Goal: Find specific page/section: Find specific page/section

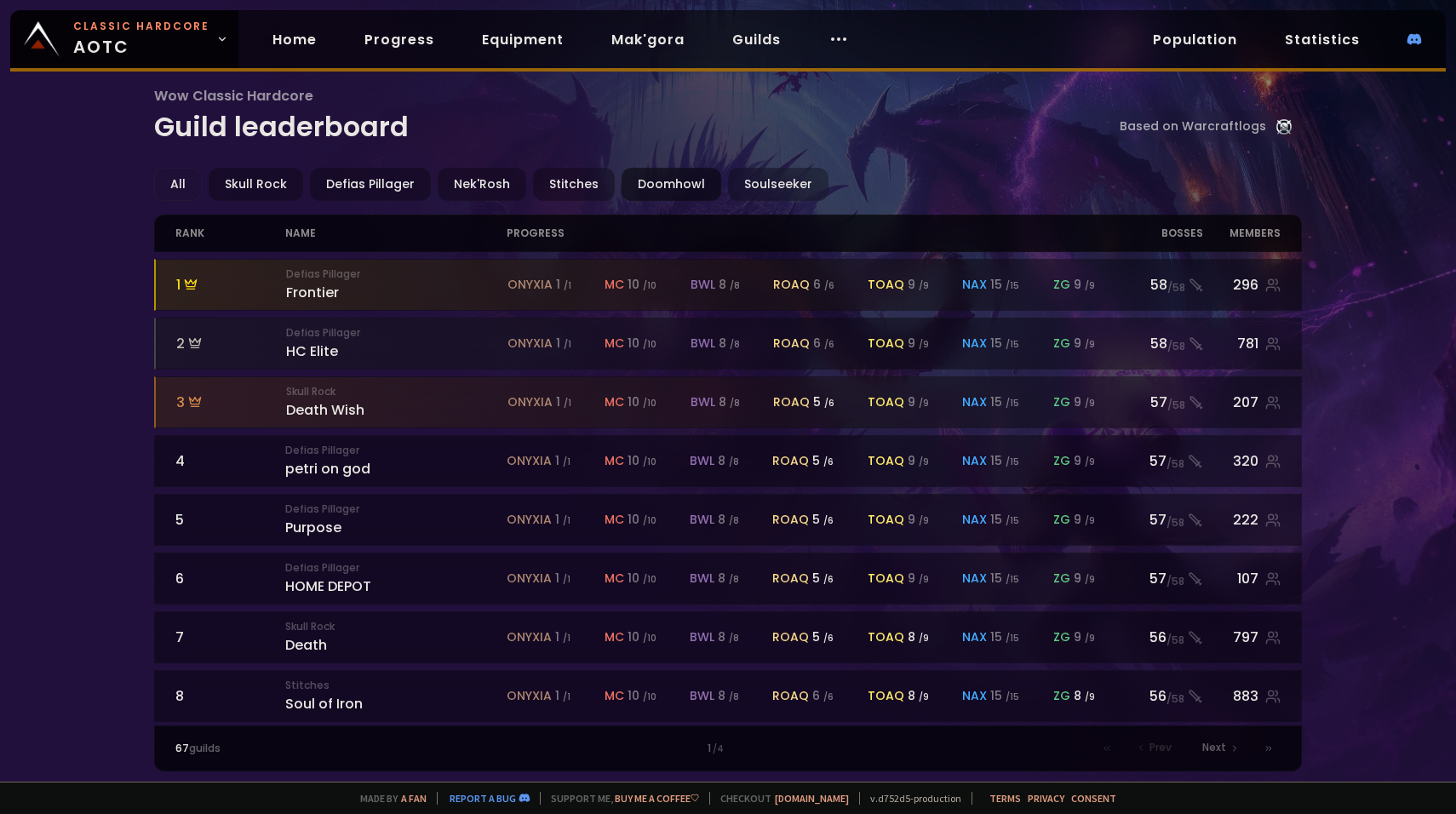
click at [672, 172] on div "Doomhowl" at bounding box center [671, 184] width 100 height 34
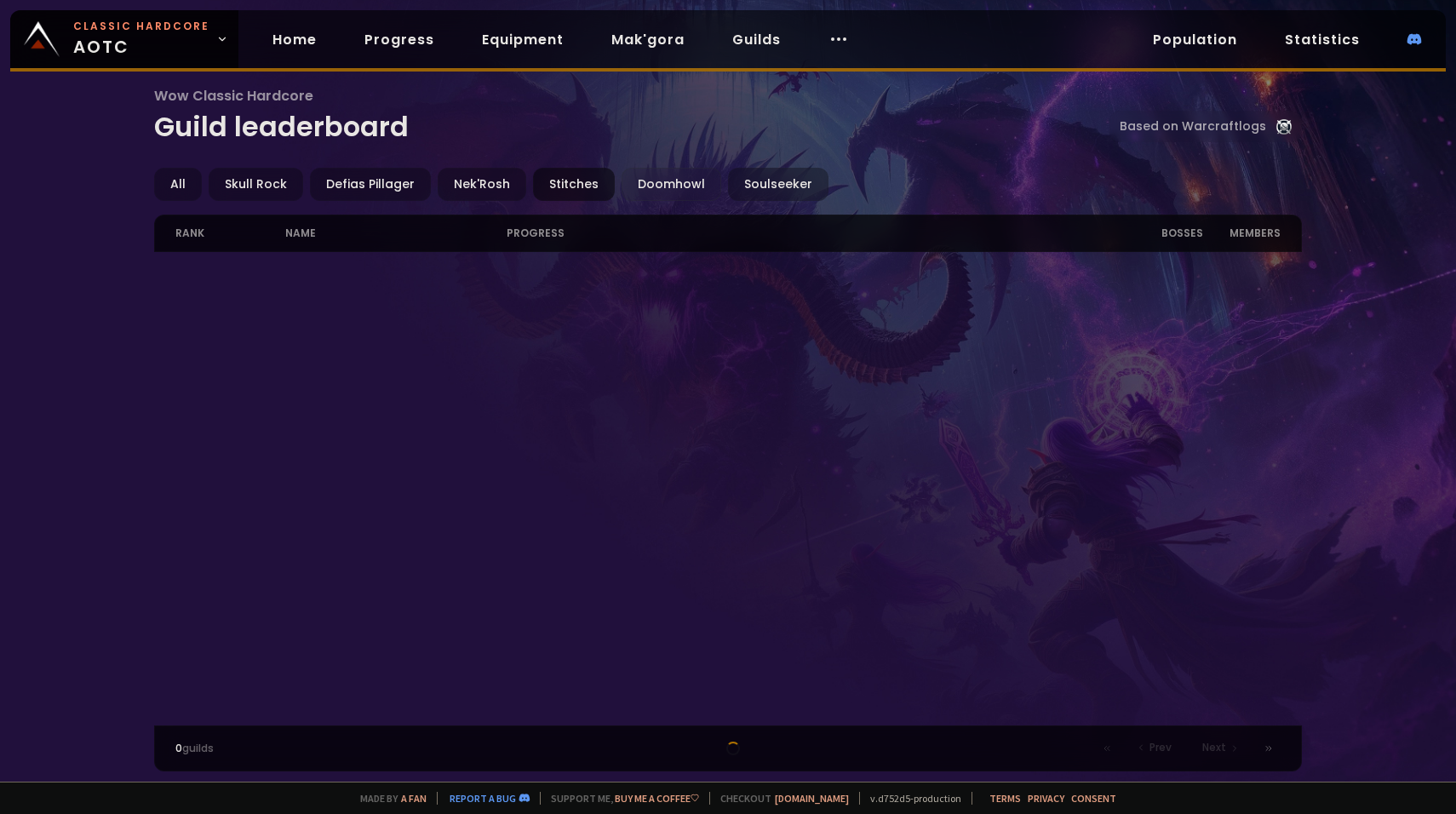
click at [578, 192] on div "Stitches" at bounding box center [574, 184] width 82 height 34
click at [182, 191] on div "All" at bounding box center [177, 184] width 47 height 34
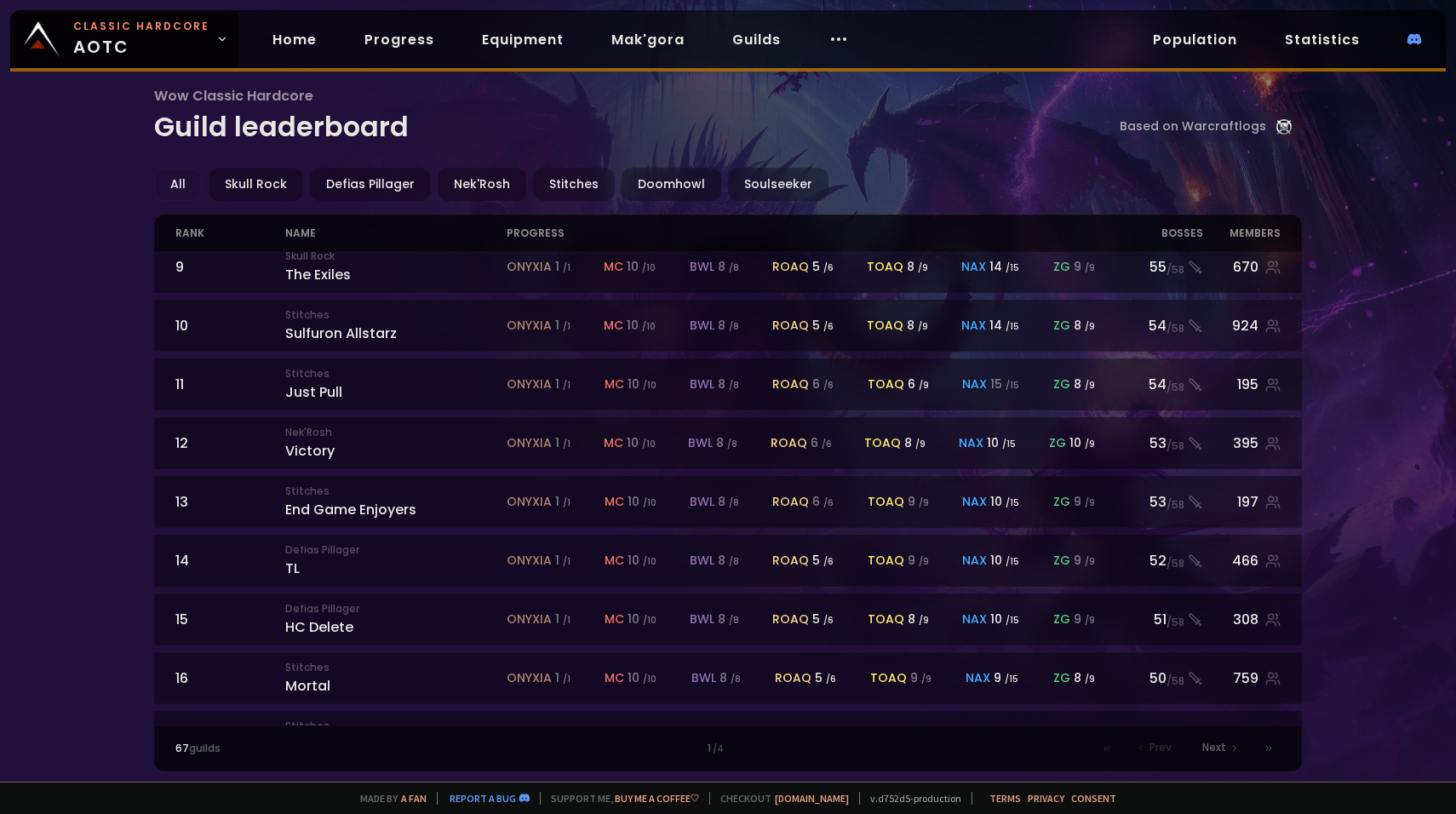
scroll to position [716, 0]
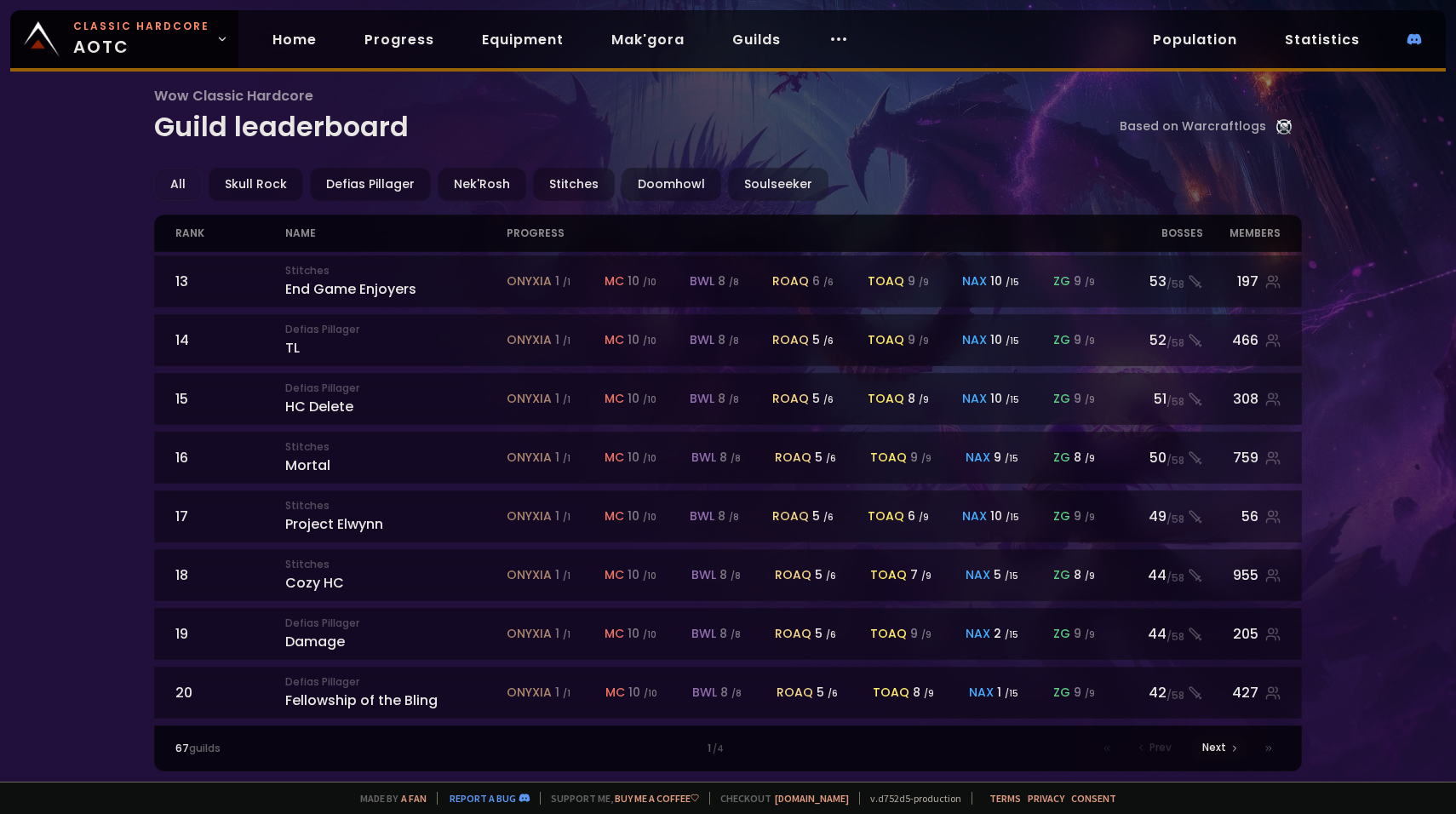
click at [1221, 750] on span "Next" at bounding box center [1214, 748] width 24 height 16
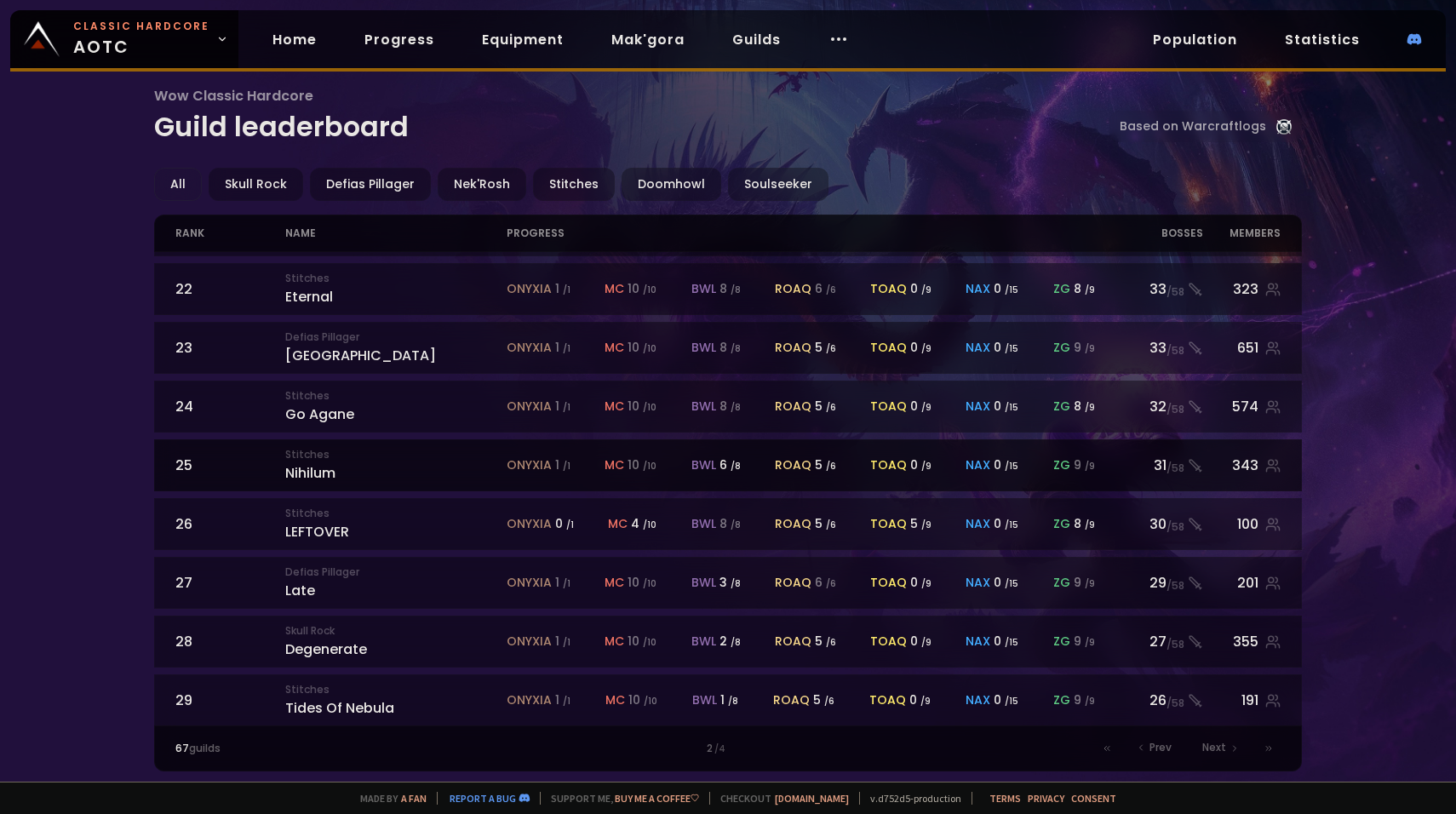
scroll to position [43, 0]
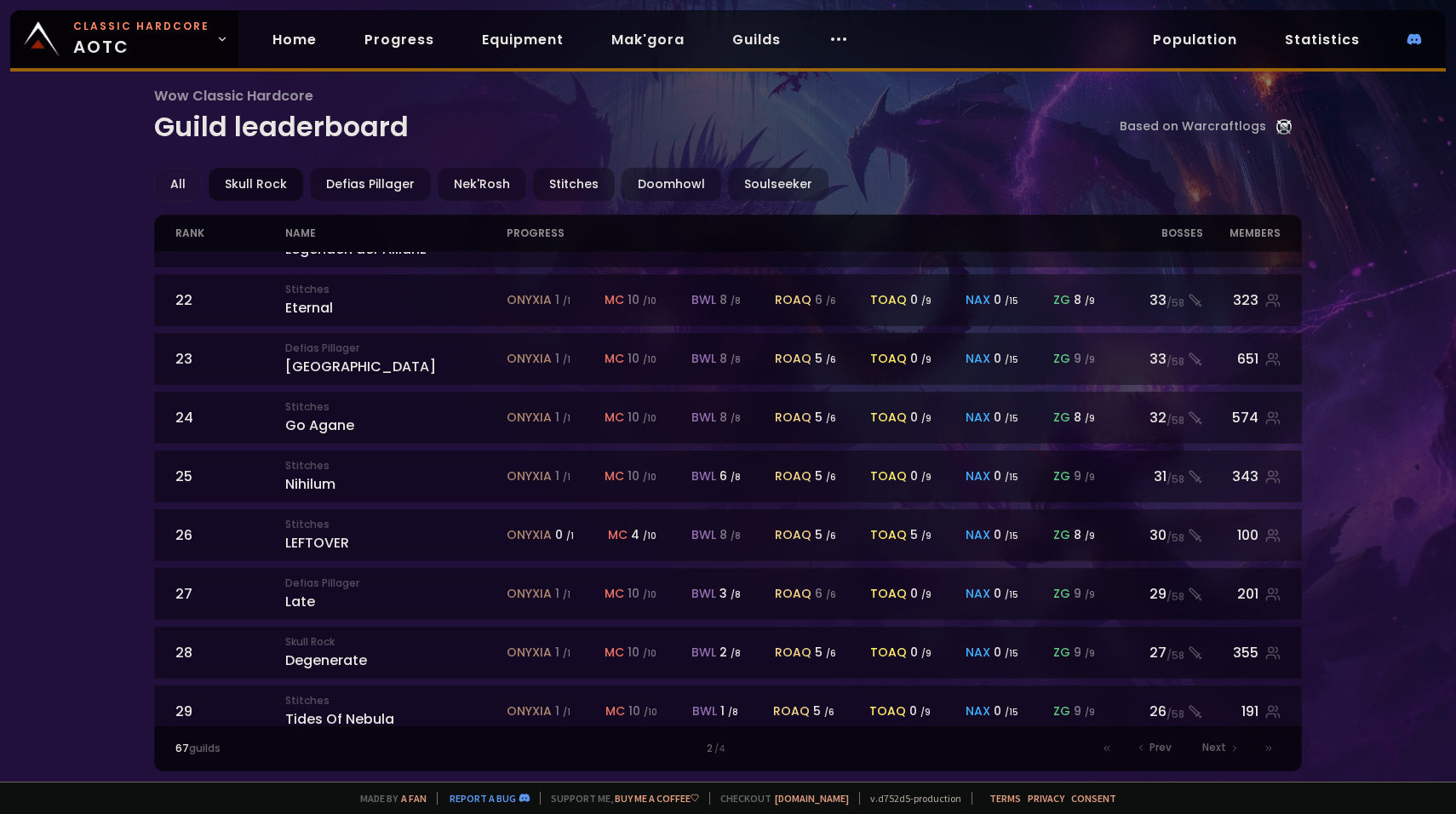
click at [267, 184] on div "Skull Rock" at bounding box center [256, 184] width 95 height 34
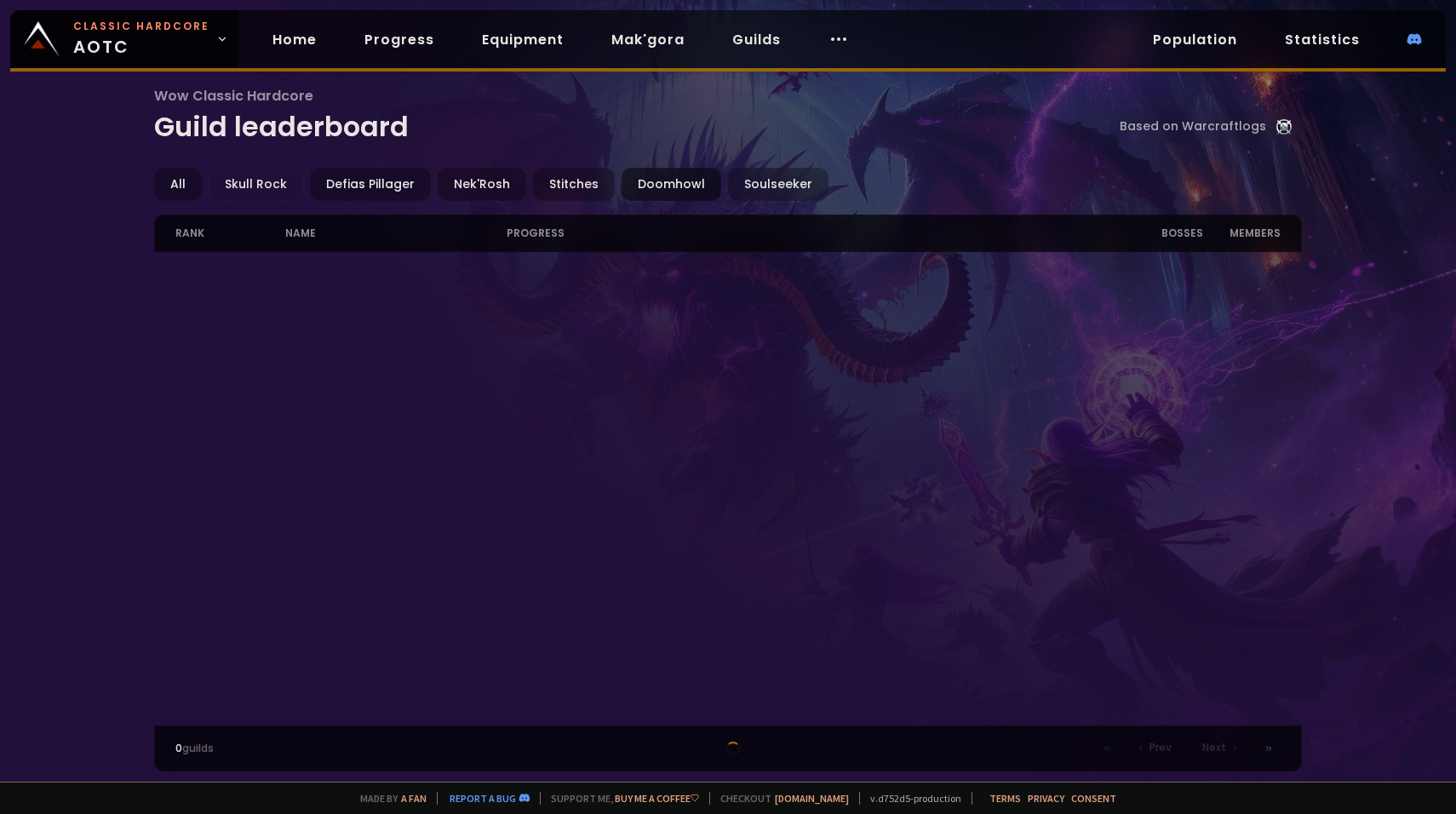
click at [648, 194] on div "Doomhowl" at bounding box center [671, 184] width 100 height 34
